Goal: Transaction & Acquisition: Purchase product/service

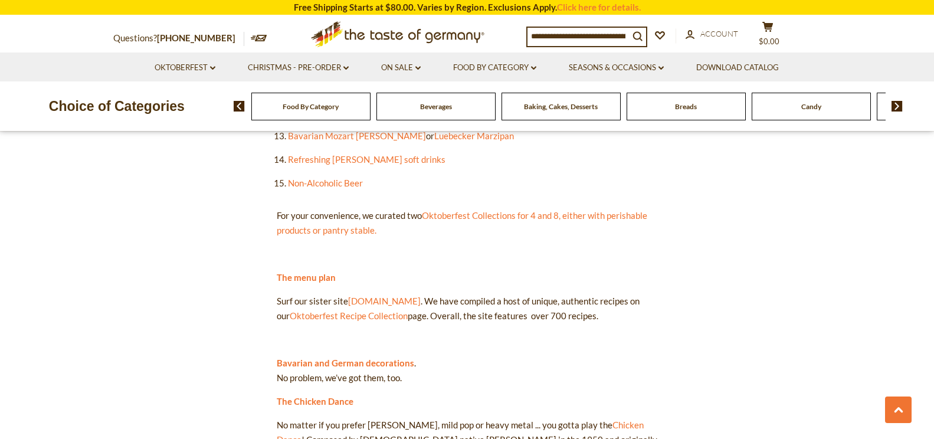
scroll to position [1003, 0]
click at [371, 113] on div "Beverages" at bounding box center [310, 107] width 119 height 28
click at [336, 155] on link "Refreshing Radler soft drinks" at bounding box center [367, 160] width 158 height 11
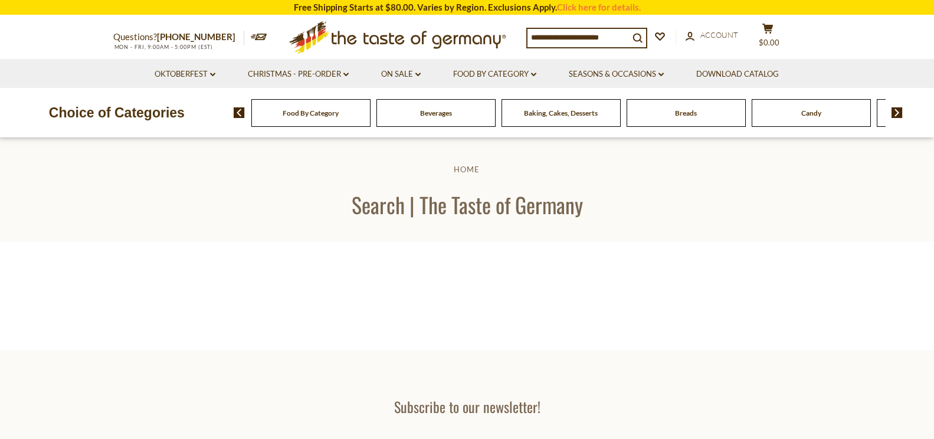
click at [896, 110] on img at bounding box center [897, 112] width 11 height 11
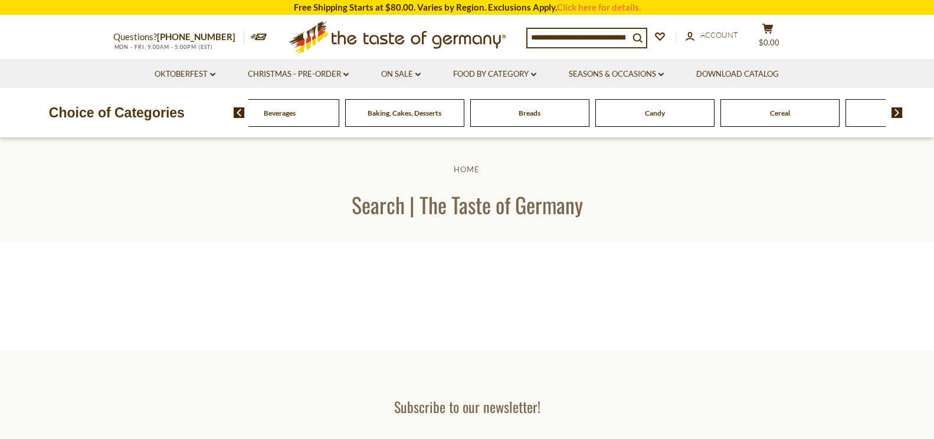
click at [214, 118] on div "Candy" at bounding box center [154, 113] width 119 height 28
click at [391, 73] on link "On Sale dropdown_arrow" at bounding box center [401, 74] width 40 height 13
click at [397, 107] on link "All On Sale" at bounding box center [396, 105] width 42 height 11
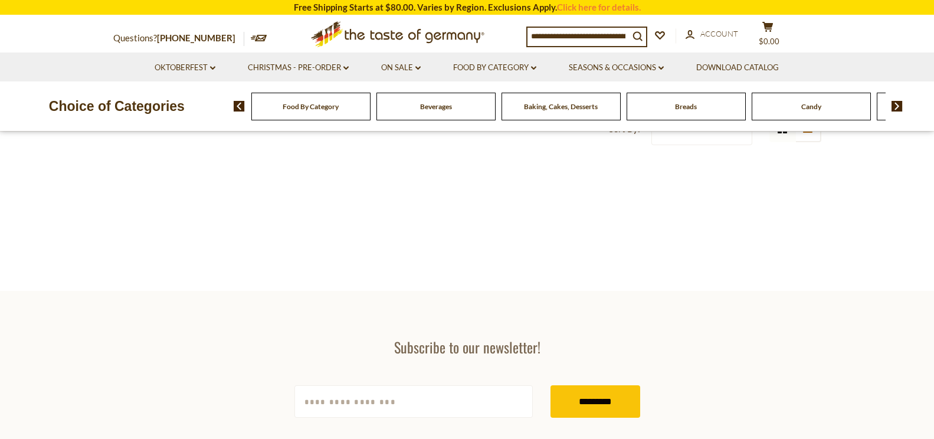
scroll to position [355, 0]
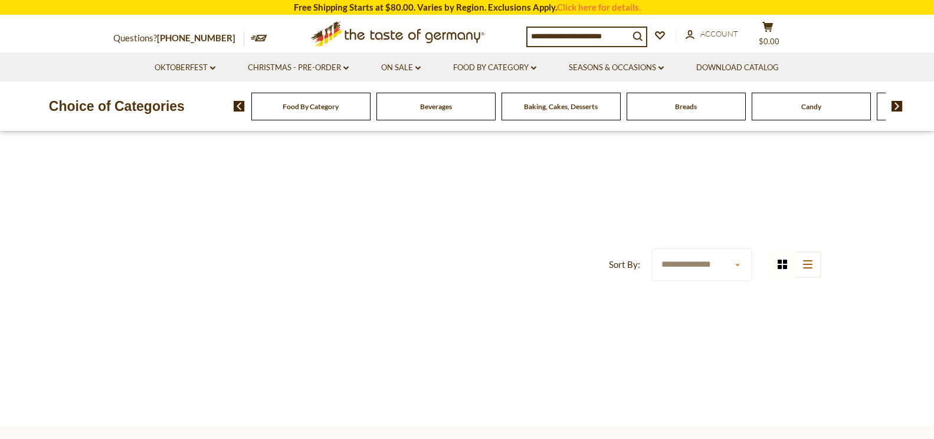
click at [739, 264] on select "**********" at bounding box center [702, 264] width 101 height 32
click at [701, 265] on select "**********" at bounding box center [702, 264] width 101 height 32
click at [805, 263] on icon "list icon" at bounding box center [807, 264] width 9 height 8
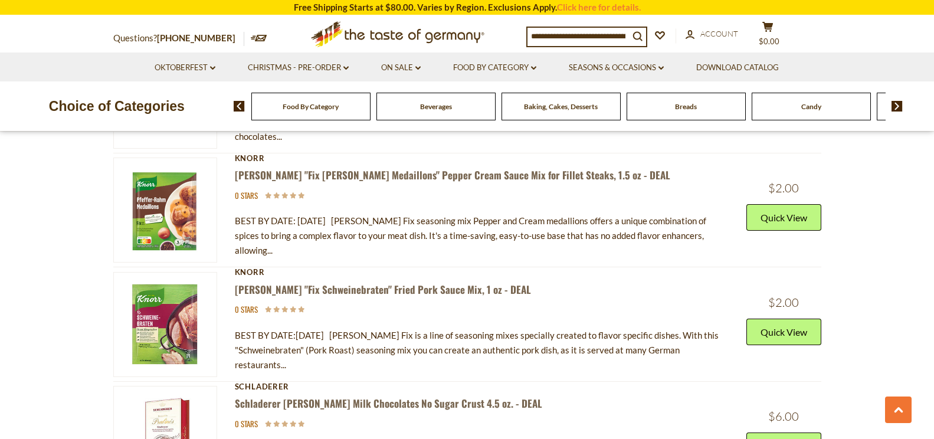
scroll to position [3129, 0]
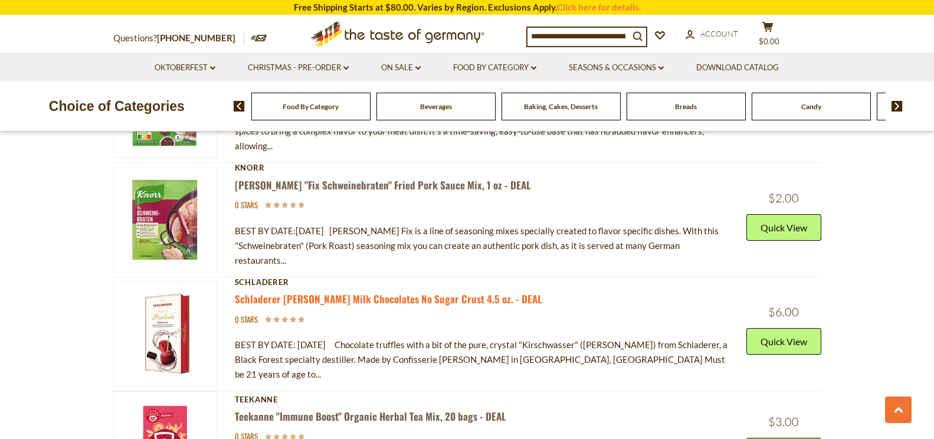
click at [319, 292] on link "Schladerer [PERSON_NAME] Milk Chocolates No Sugar Crust 4.5 oz. - DEAL" at bounding box center [388, 299] width 307 height 15
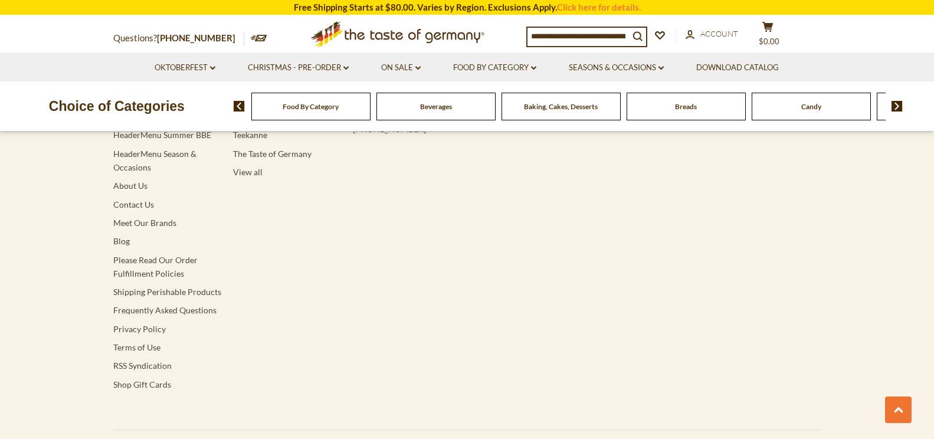
scroll to position [2243, 0]
